Goal: Task Accomplishment & Management: Manage account settings

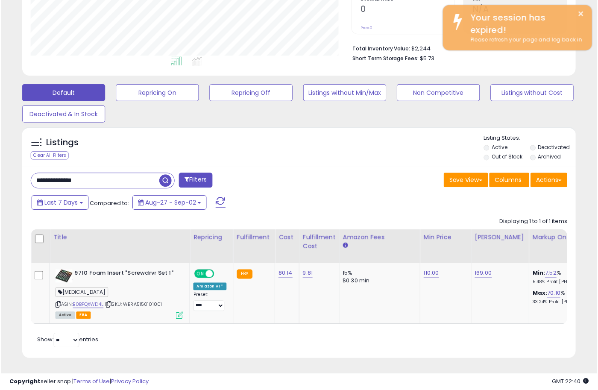
scroll to position [175, 321]
